Goal: Task Accomplishment & Management: Use online tool/utility

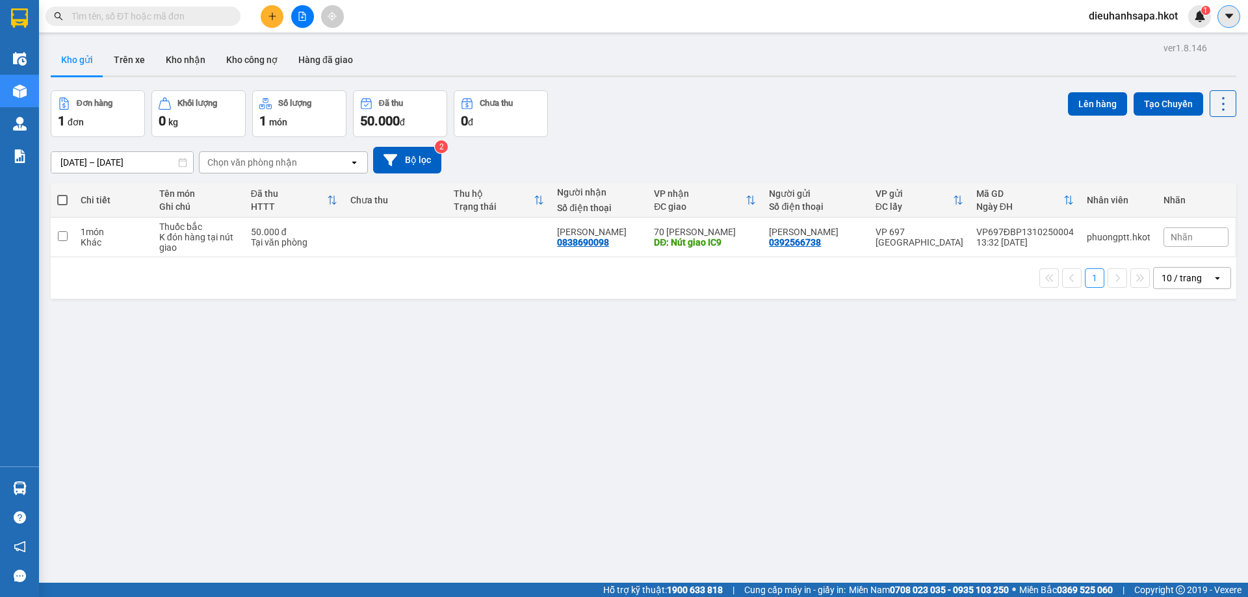
click at [1229, 13] on icon "caret-down" at bounding box center [1229, 16] width 12 height 12
click at [1116, 19] on span "dieuhanhsapa.hkot" at bounding box center [1133, 16] width 110 height 16
click at [1110, 41] on span "Đăng xuất" at bounding box center [1139, 40] width 82 height 14
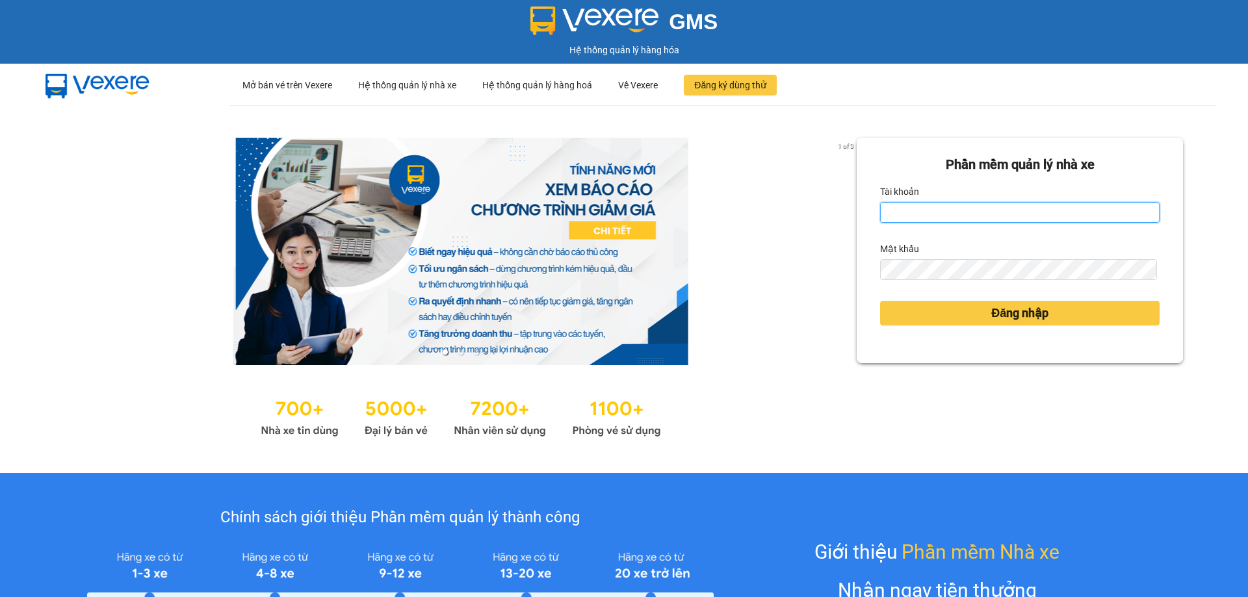
click at [899, 215] on input "Tài khoản" at bounding box center [1019, 212] width 279 height 21
type input "phuongptt.hkot"
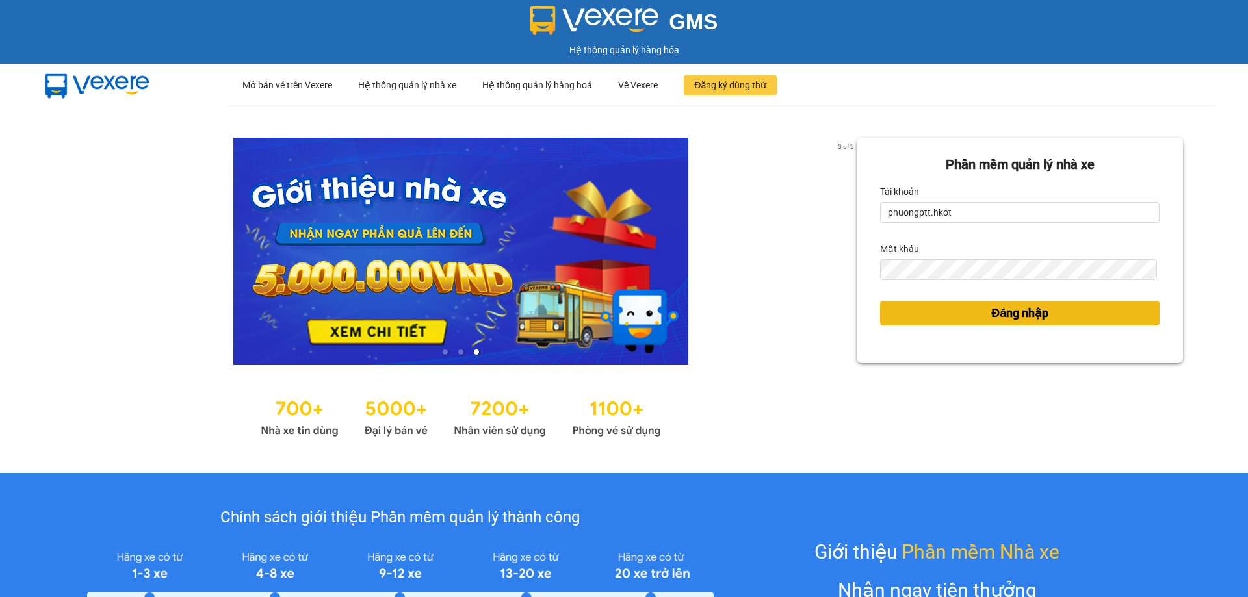
click at [1011, 317] on span "Đăng nhập" at bounding box center [1019, 313] width 57 height 18
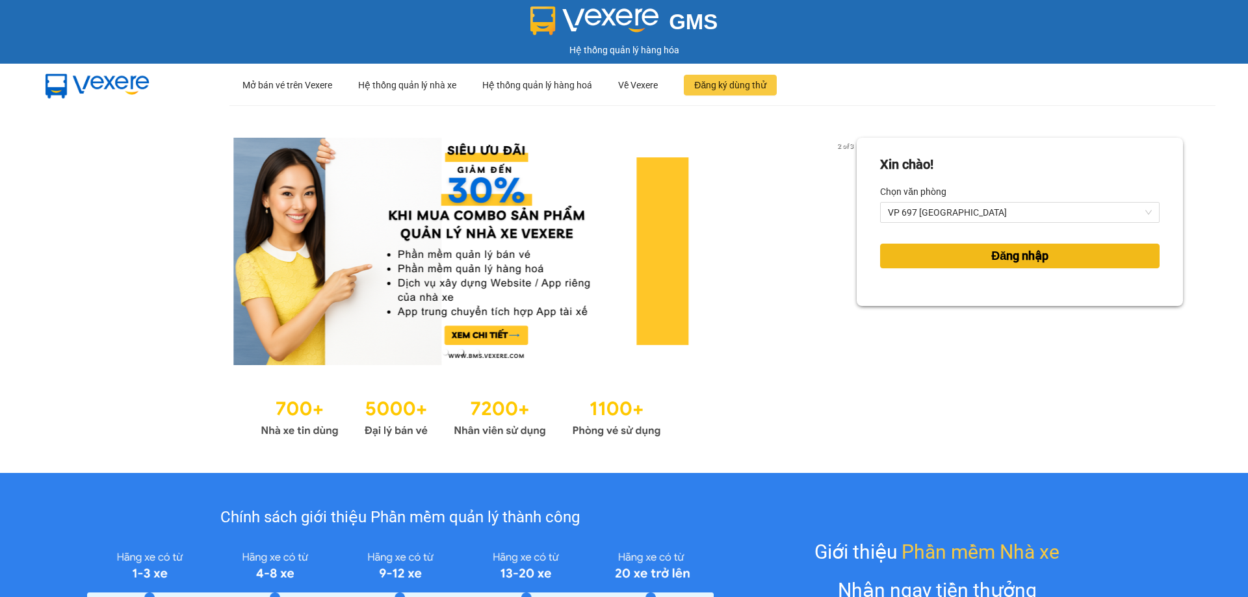
click at [1024, 262] on span "Đăng nhập" at bounding box center [1019, 256] width 57 height 18
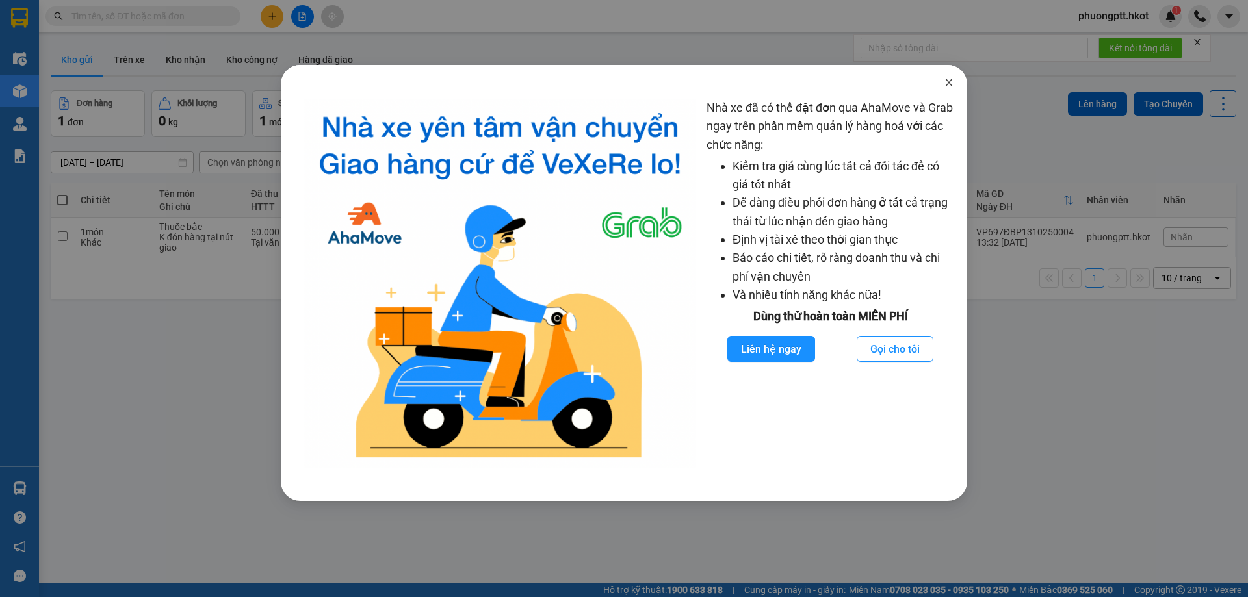
click at [951, 85] on icon "close" at bounding box center [948, 82] width 10 height 10
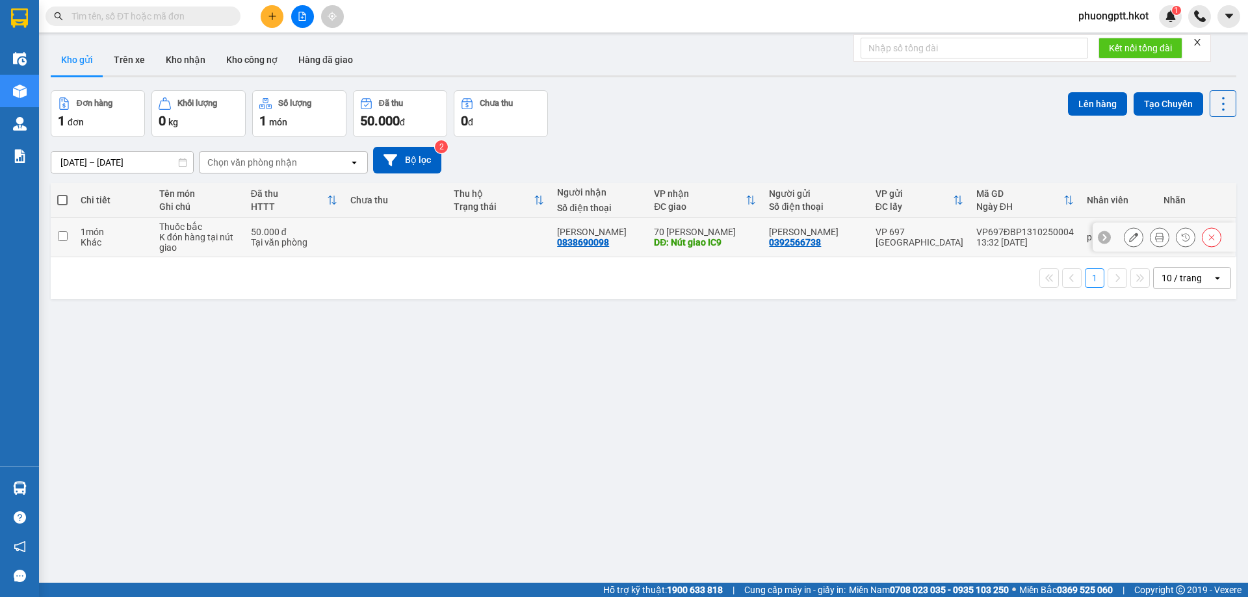
click at [60, 235] on input "checkbox" at bounding box center [63, 236] width 10 height 10
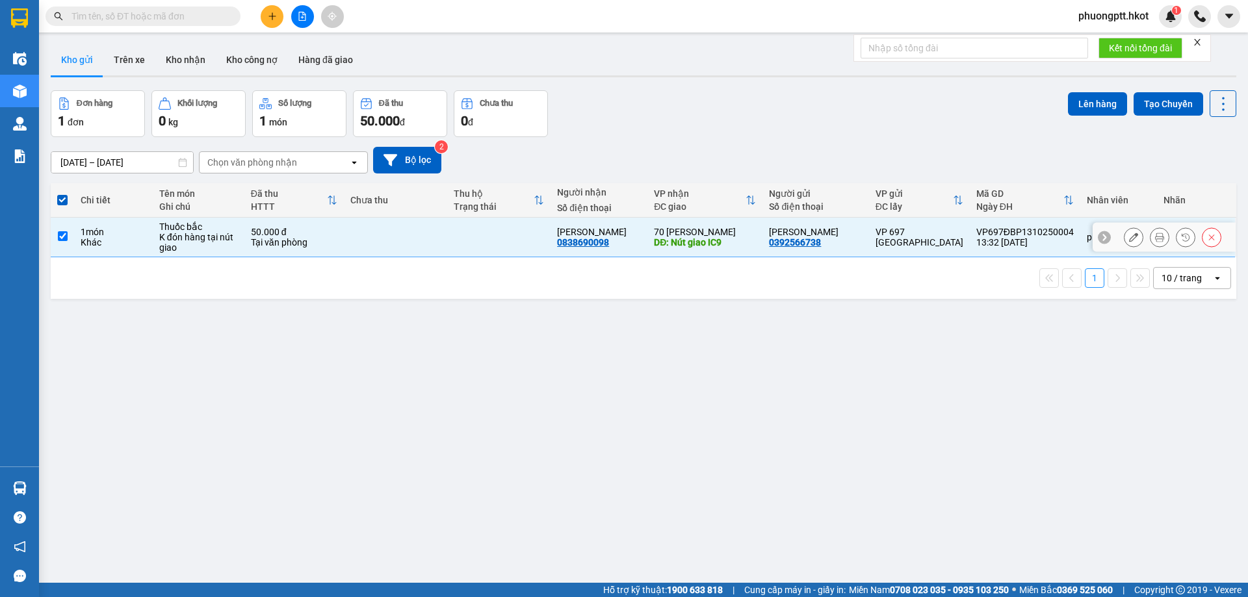
click at [59, 231] on input "checkbox" at bounding box center [63, 236] width 10 height 10
checkbox input "false"
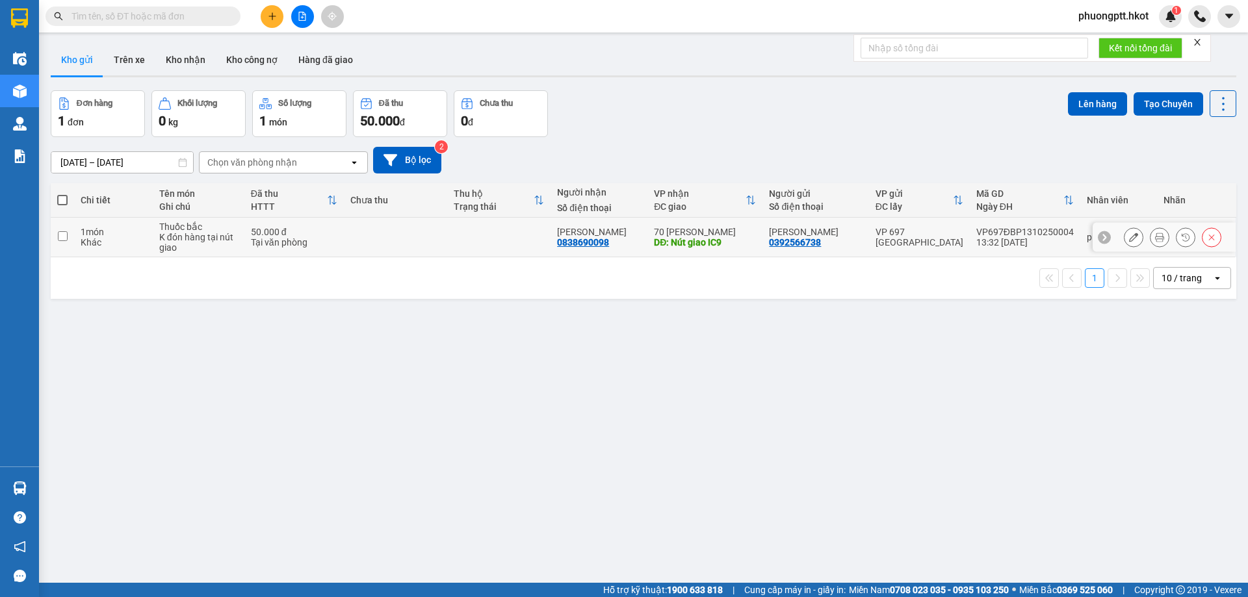
click at [1155, 237] on icon at bounding box center [1159, 237] width 9 height 9
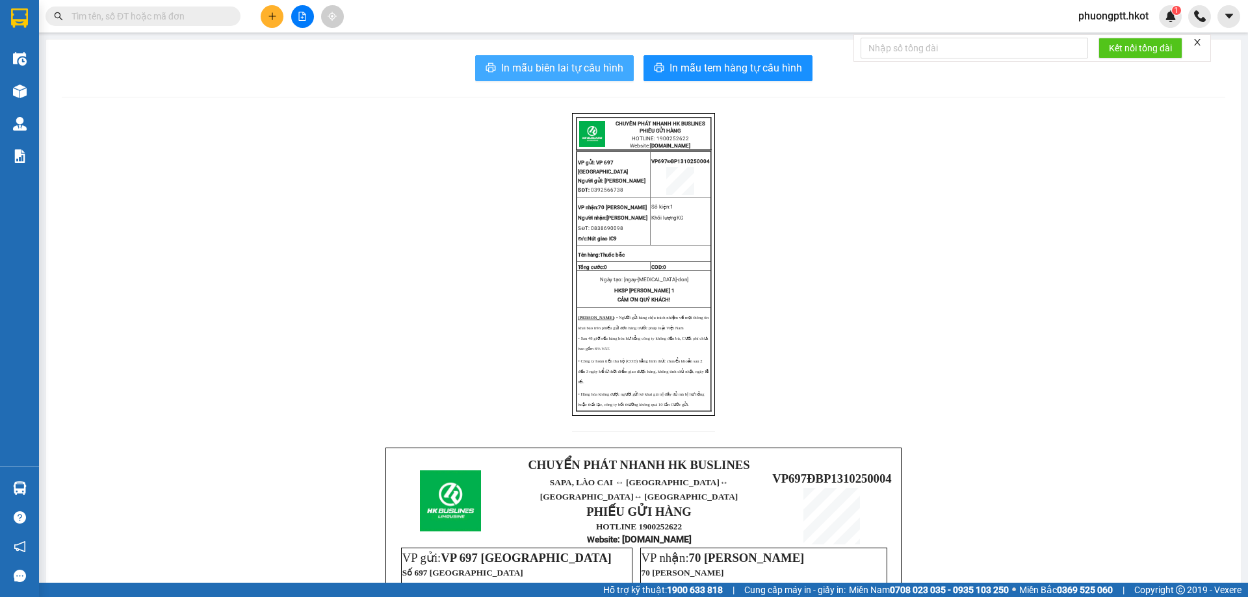
click at [543, 62] on span "In mẫu biên lai tự cấu hình" at bounding box center [562, 68] width 122 height 16
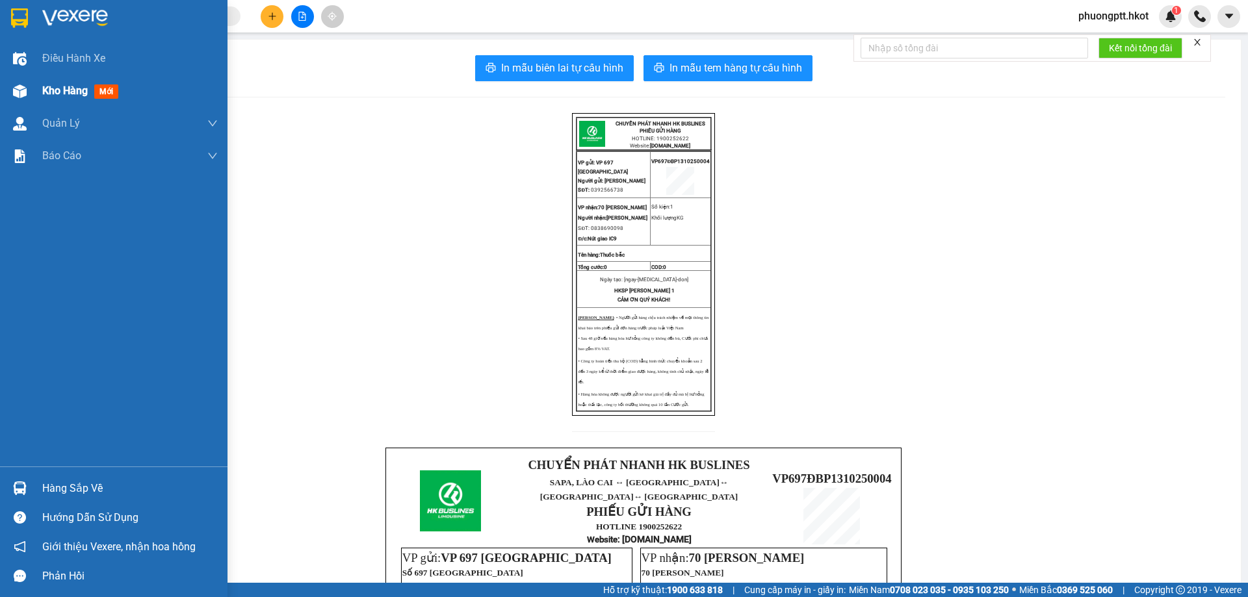
click at [82, 85] on span "Kho hàng" at bounding box center [64, 90] width 45 height 12
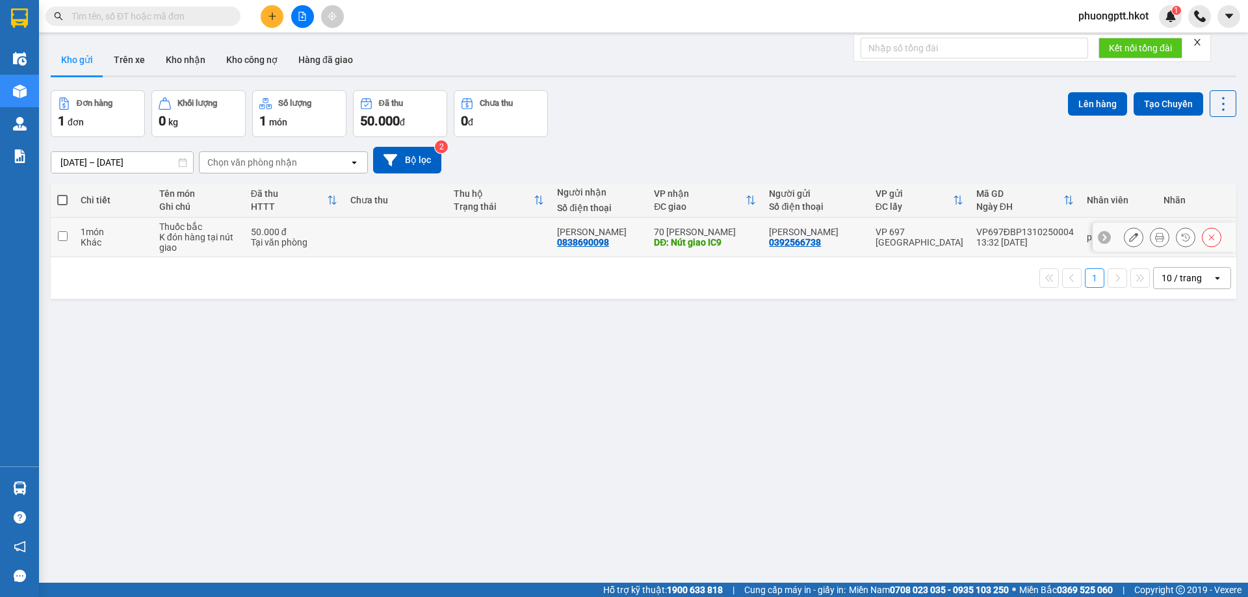
click at [63, 234] on input "checkbox" at bounding box center [63, 236] width 10 height 10
checkbox input "true"
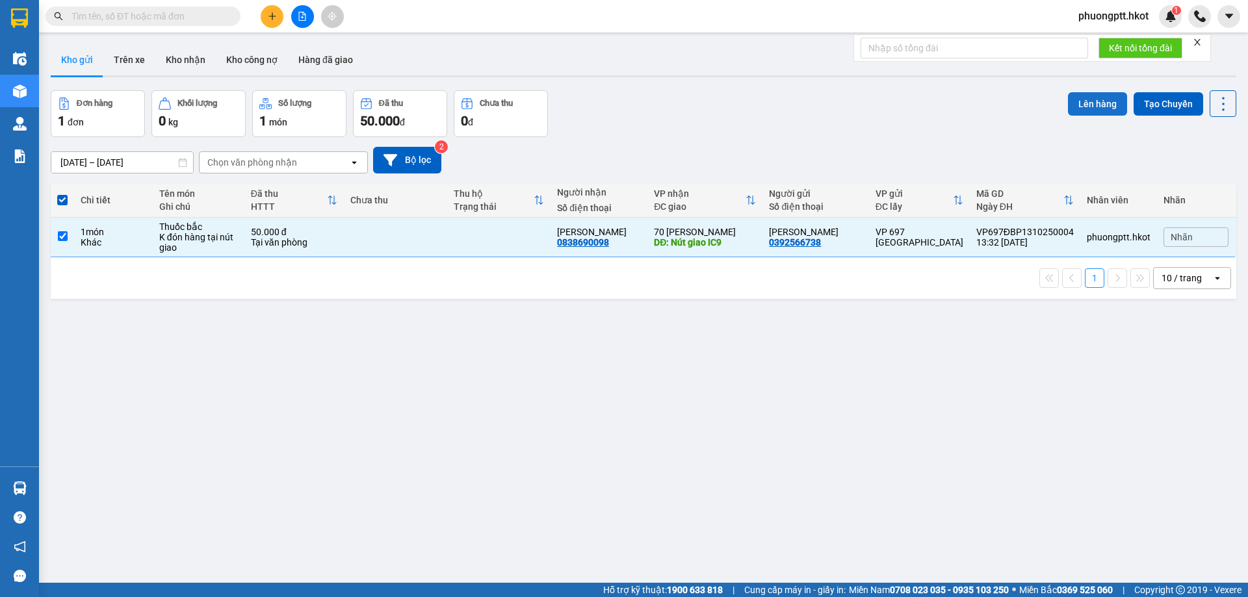
drag, startPoint x: 1086, startPoint y: 96, endPoint x: 1083, endPoint y: 101, distance: 6.7
click at [1084, 99] on button "Lên hàng" at bounding box center [1097, 103] width 59 height 23
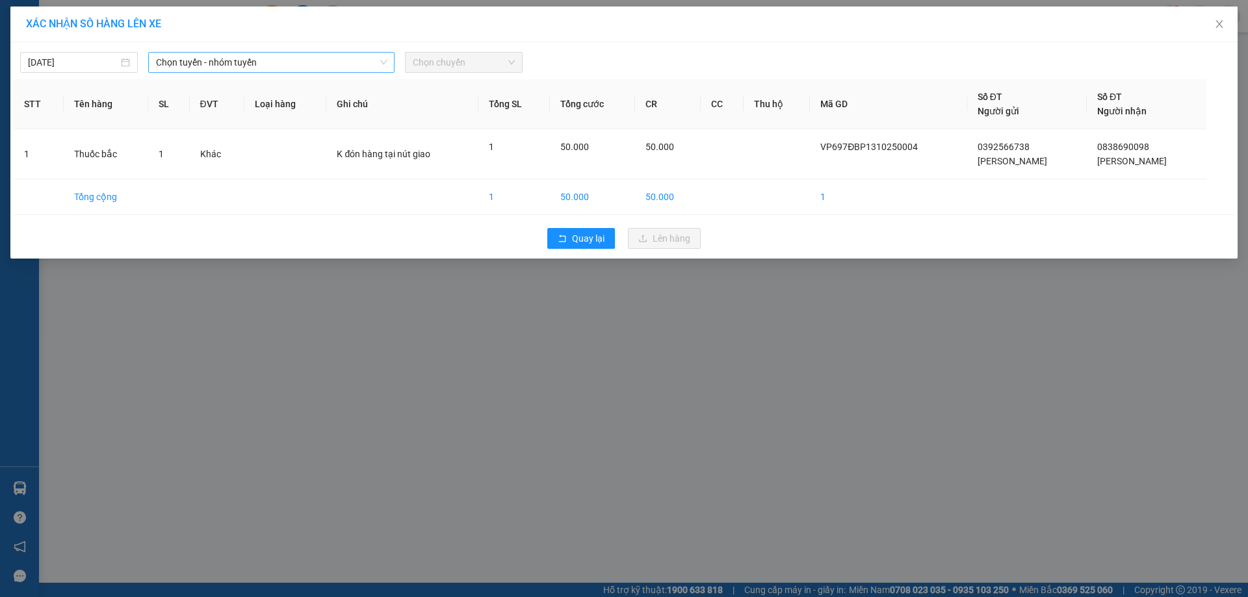
click at [371, 61] on span "Chọn tuyến - nhóm tuyến" at bounding box center [271, 62] width 231 height 19
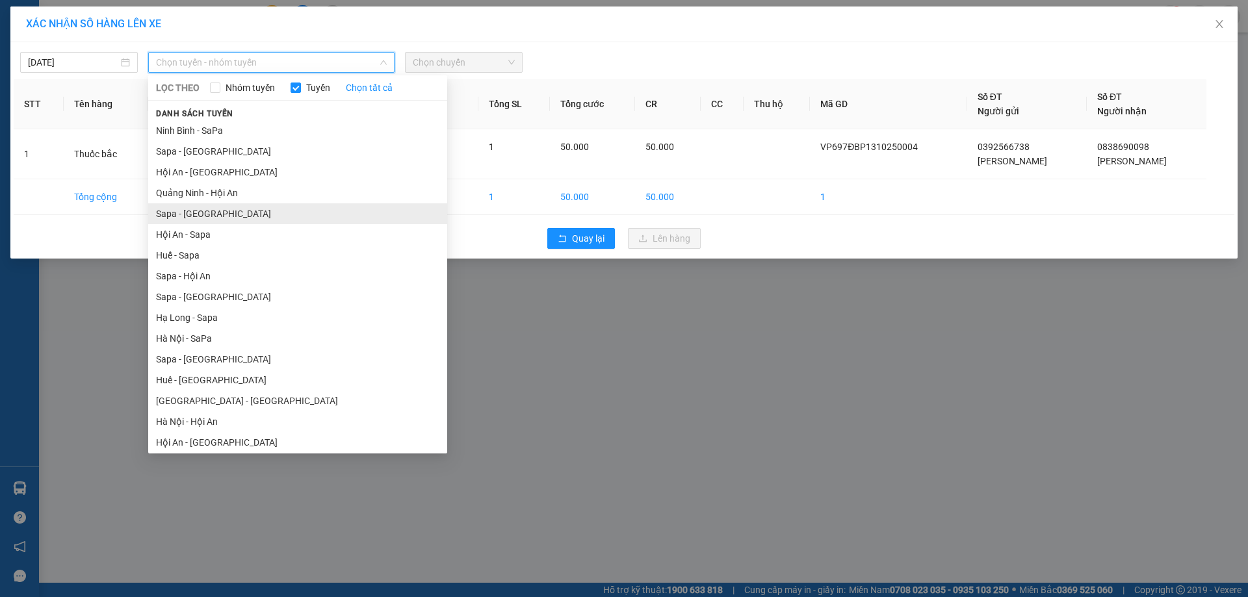
click at [193, 216] on li "Sapa - [GEOGRAPHIC_DATA]" at bounding box center [297, 213] width 299 height 21
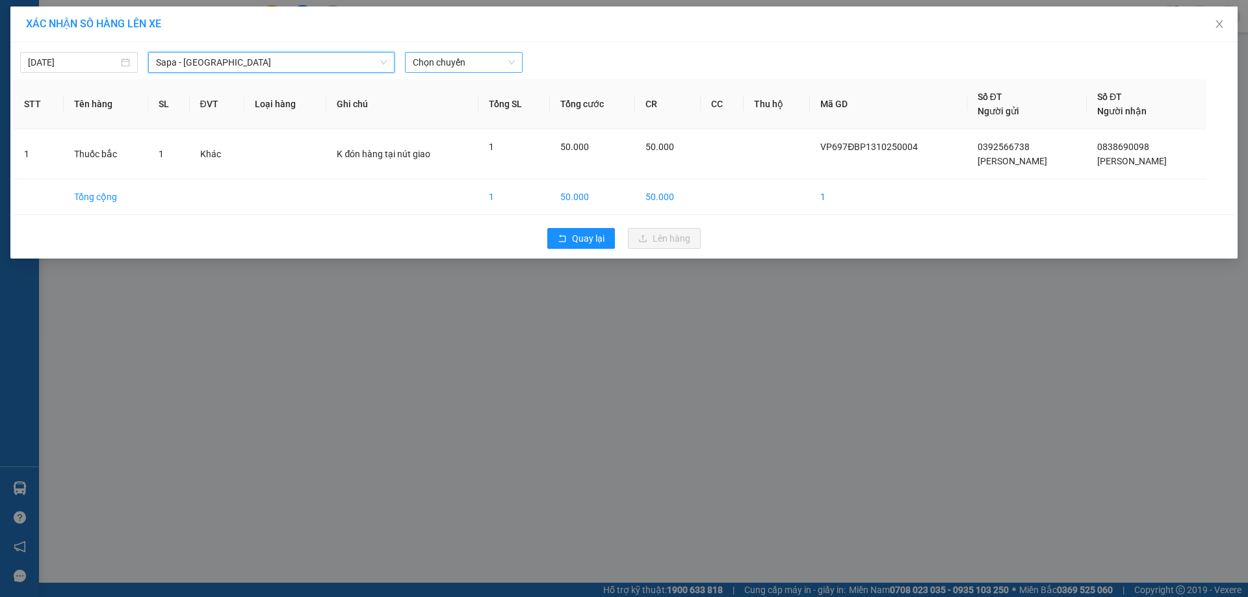
click at [487, 62] on span "Chọn chuyến" at bounding box center [464, 62] width 102 height 19
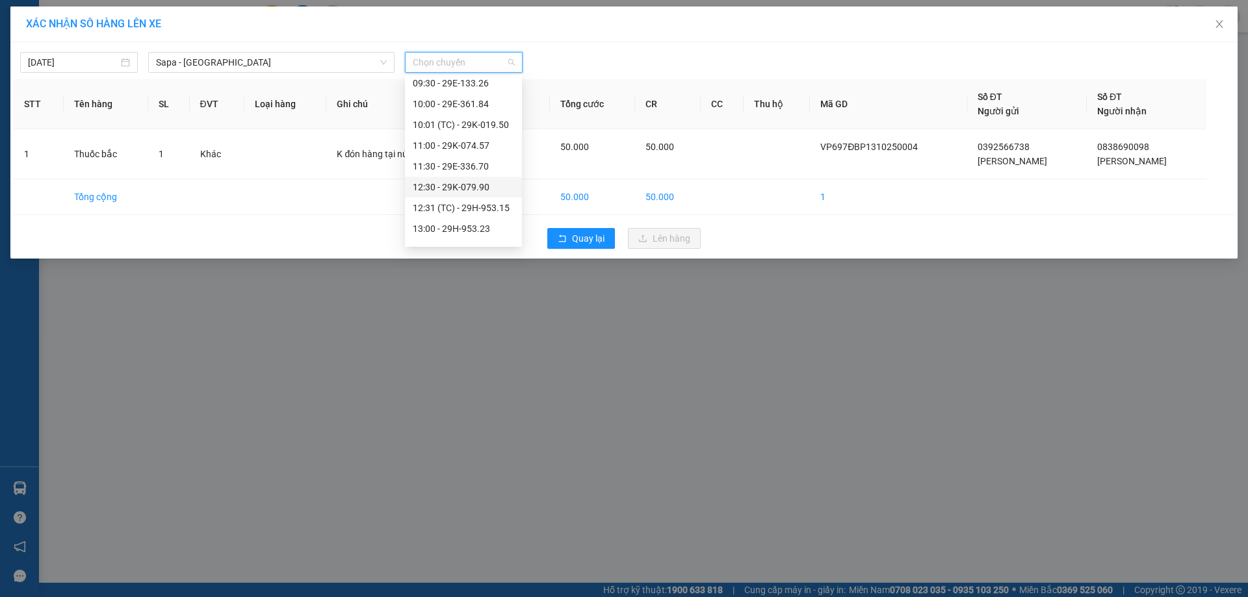
scroll to position [195, 0]
click at [474, 203] on div "14:00 - 29K-026.00" at bounding box center [463, 205] width 101 height 14
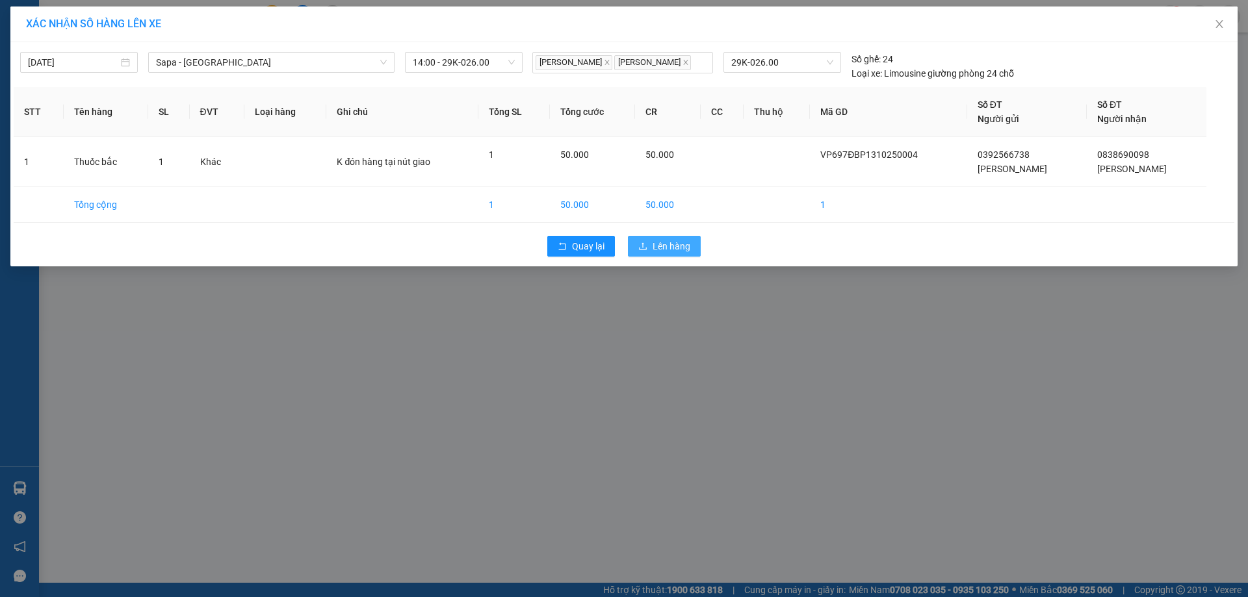
click at [670, 242] on span "Lên hàng" at bounding box center [671, 246] width 38 height 14
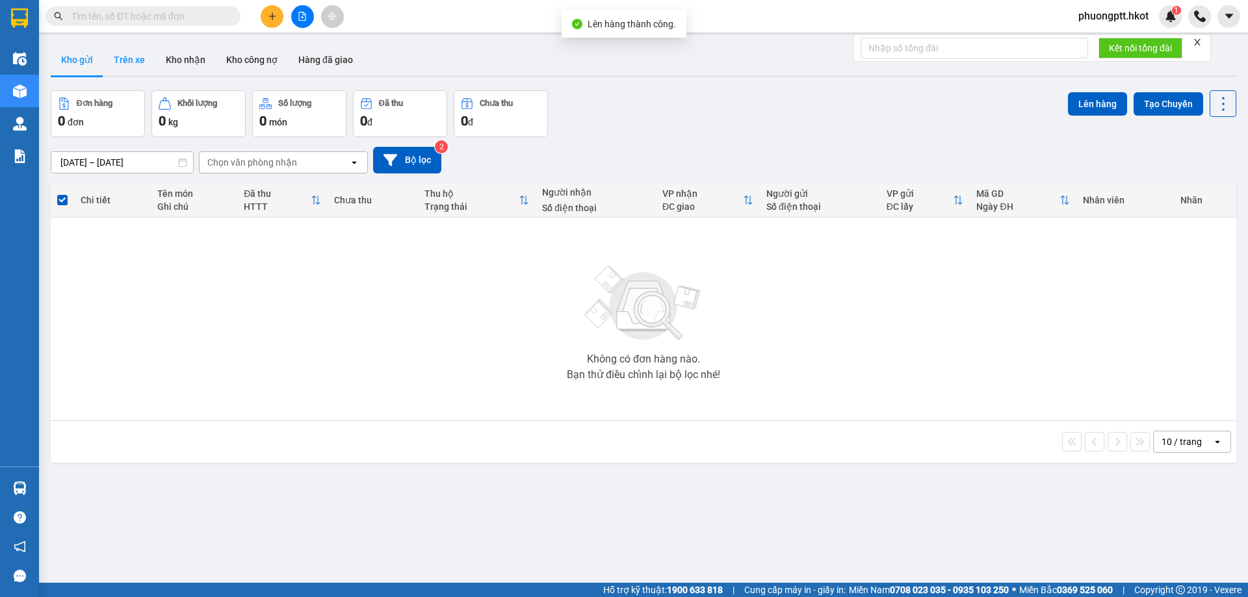
click at [123, 56] on button "Trên xe" at bounding box center [129, 59] width 52 height 31
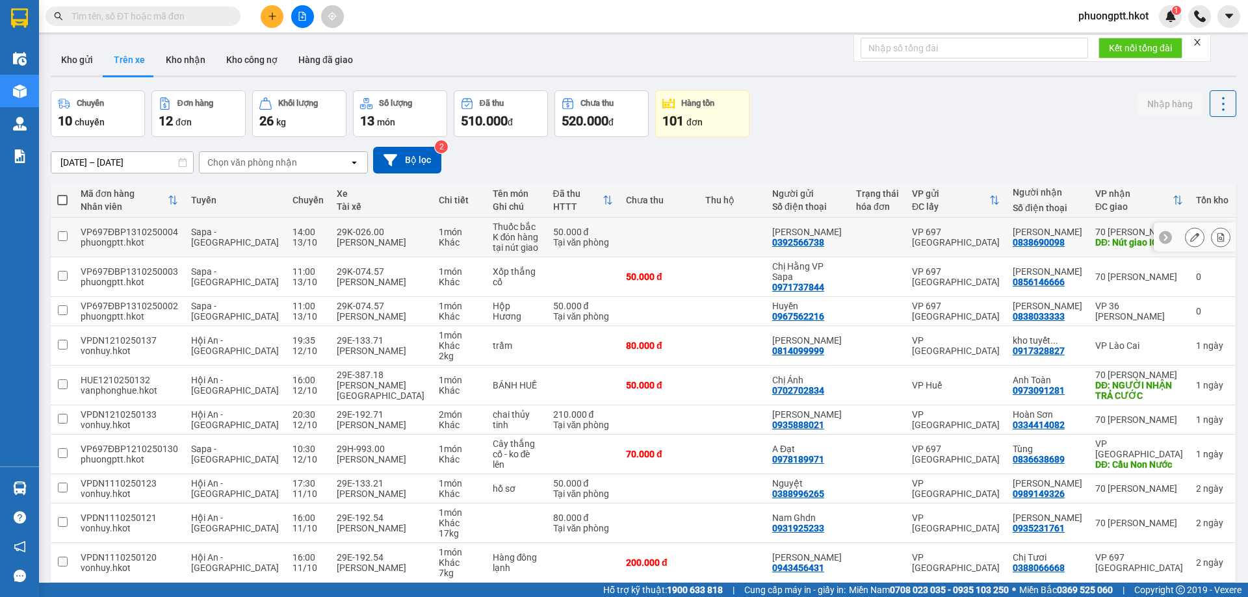
click at [64, 237] on input "checkbox" at bounding box center [63, 236] width 10 height 10
checkbox input "true"
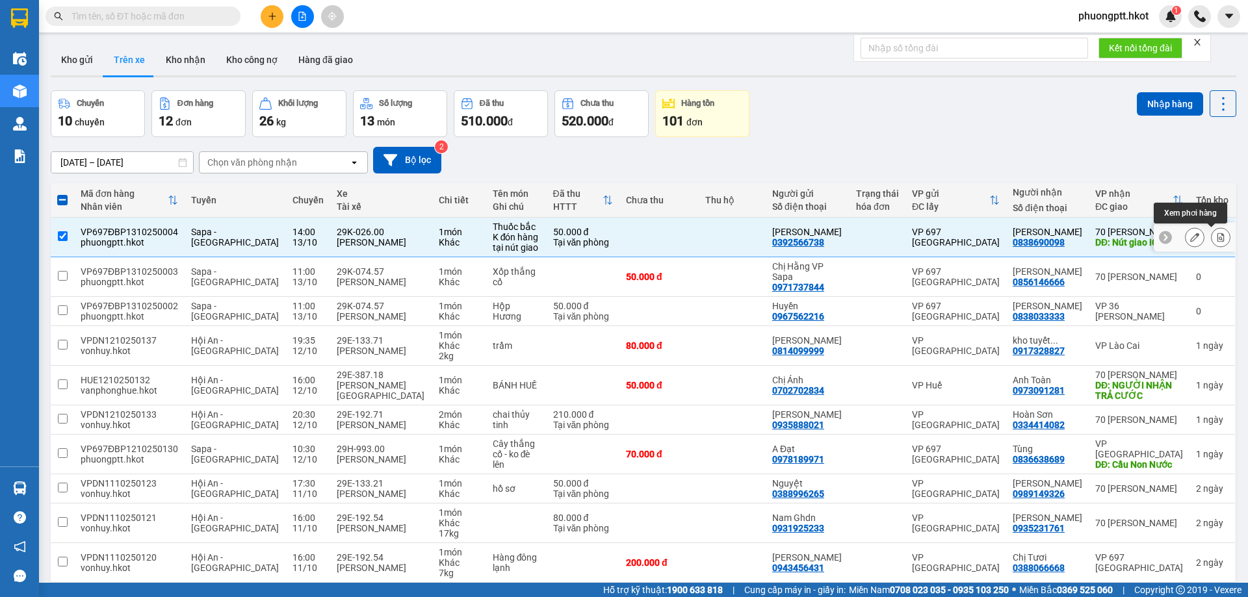
click at [1216, 237] on icon at bounding box center [1220, 237] width 9 height 9
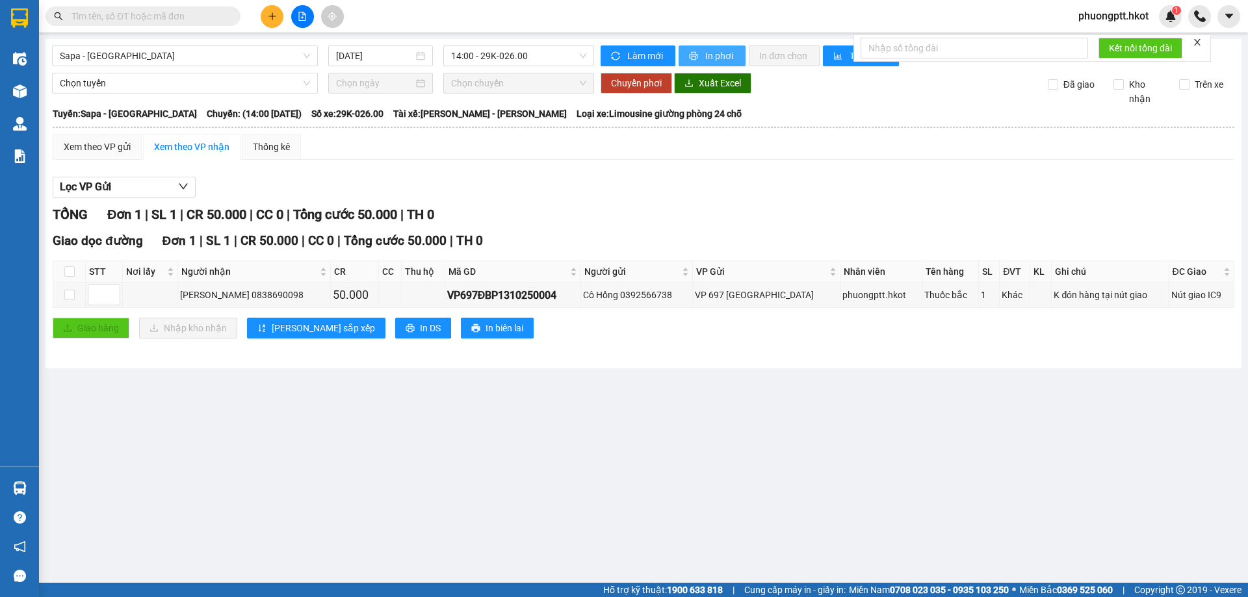
click at [705, 57] on span "In phơi" at bounding box center [720, 56] width 30 height 14
